Goal: Ask a question

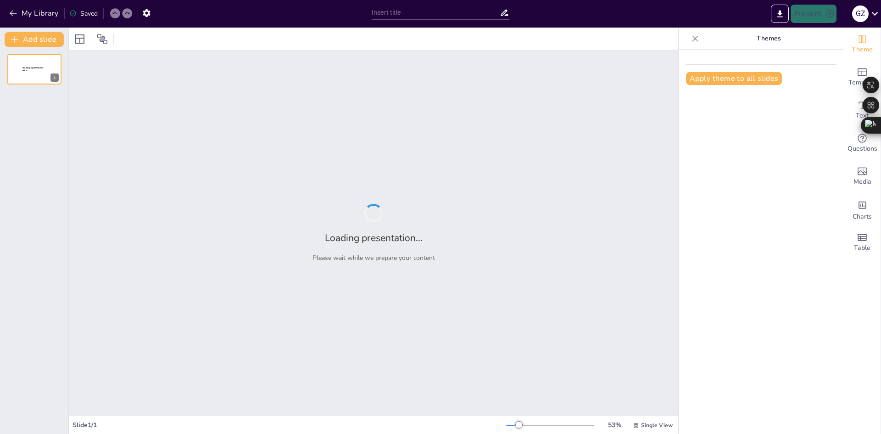
type input "Modalidad de Facturación Computarizada en Línea: Fundamentos y Normativa"
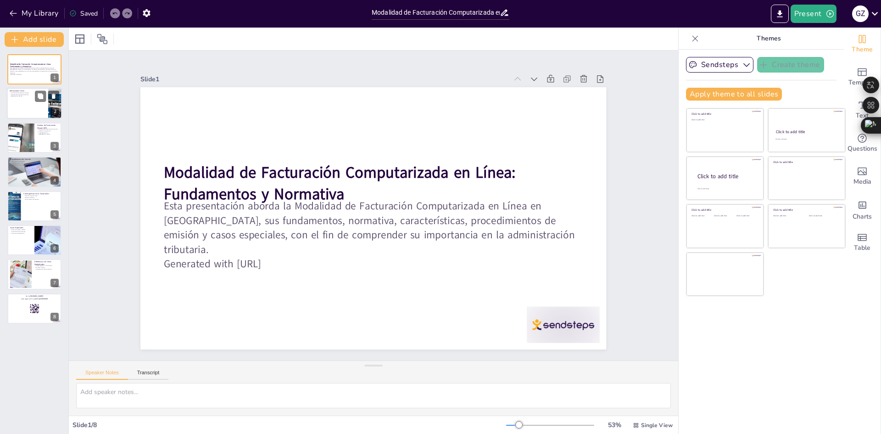
click at [29, 104] on div at bounding box center [34, 103] width 55 height 31
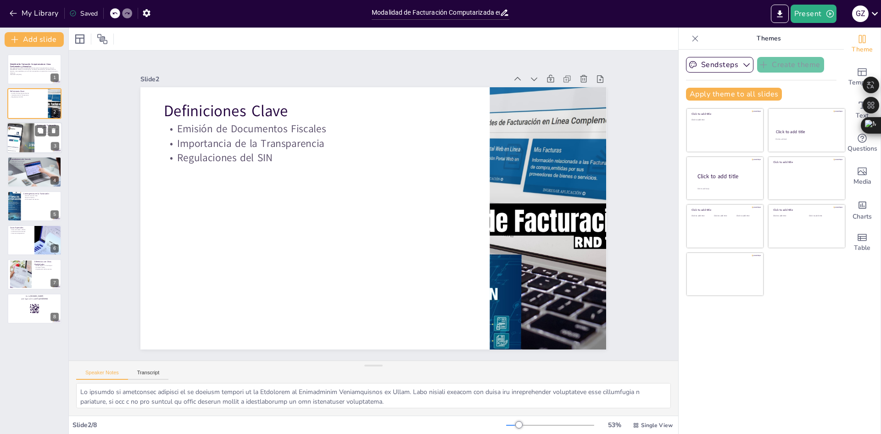
click at [34, 142] on div at bounding box center [34, 137] width 55 height 31
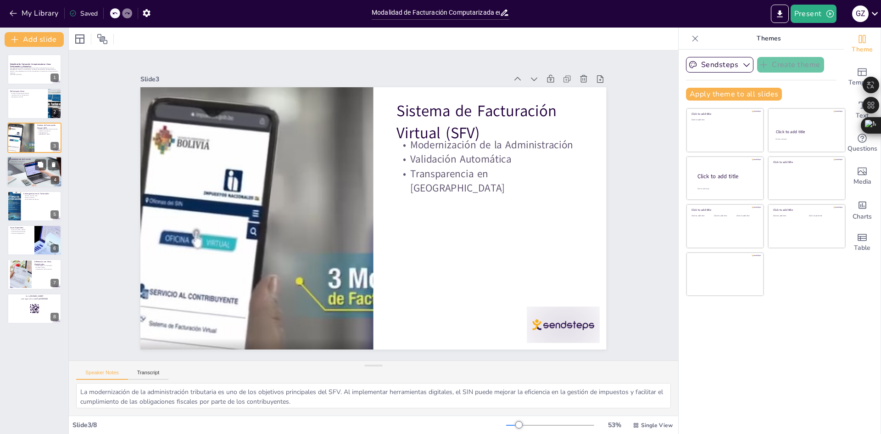
click at [31, 170] on div at bounding box center [34, 171] width 55 height 31
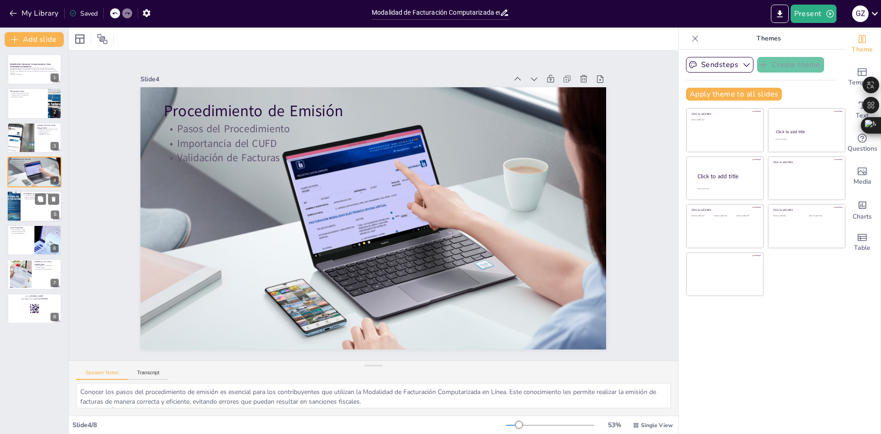
click at [32, 200] on p "Comunicación de Eventos" at bounding box center [41, 199] width 36 height 2
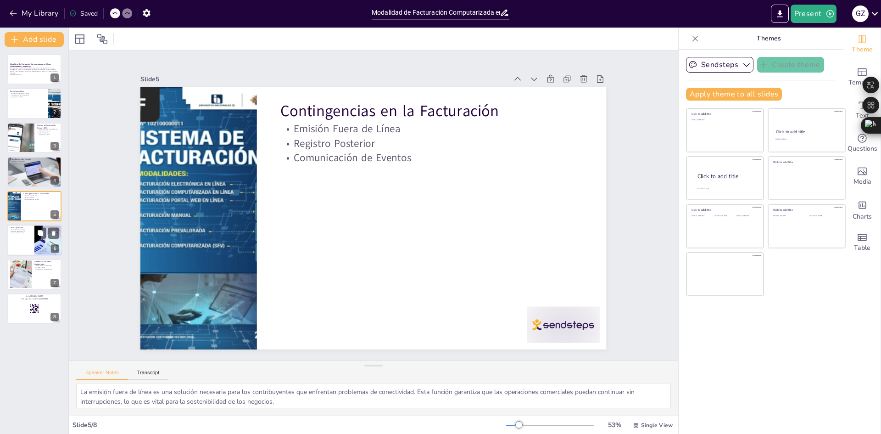
click at [23, 243] on div at bounding box center [34, 239] width 55 height 31
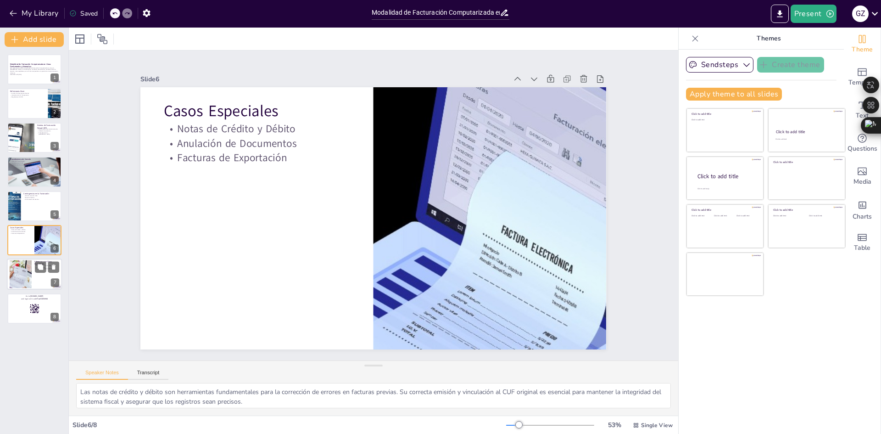
click at [14, 263] on div at bounding box center [21, 274] width 44 height 28
type textarea "La principal diferencia entre la facturación computarizada en línea y la factur…"
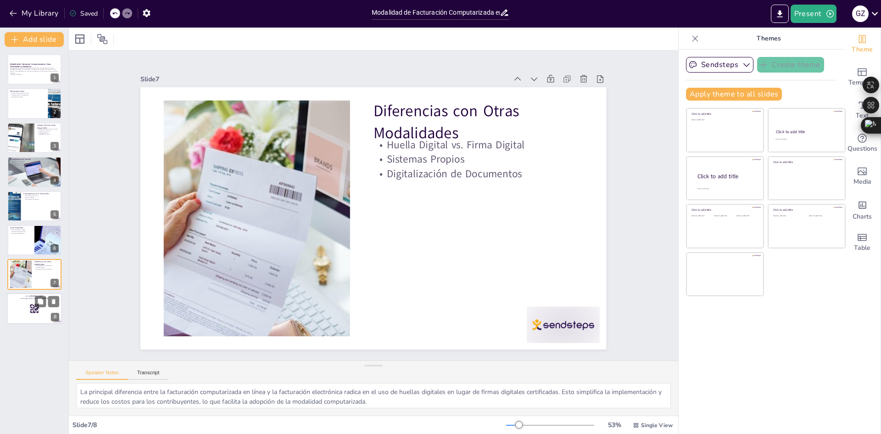
click at [20, 305] on div at bounding box center [34, 308] width 55 height 31
